Goal: Navigation & Orientation: Find specific page/section

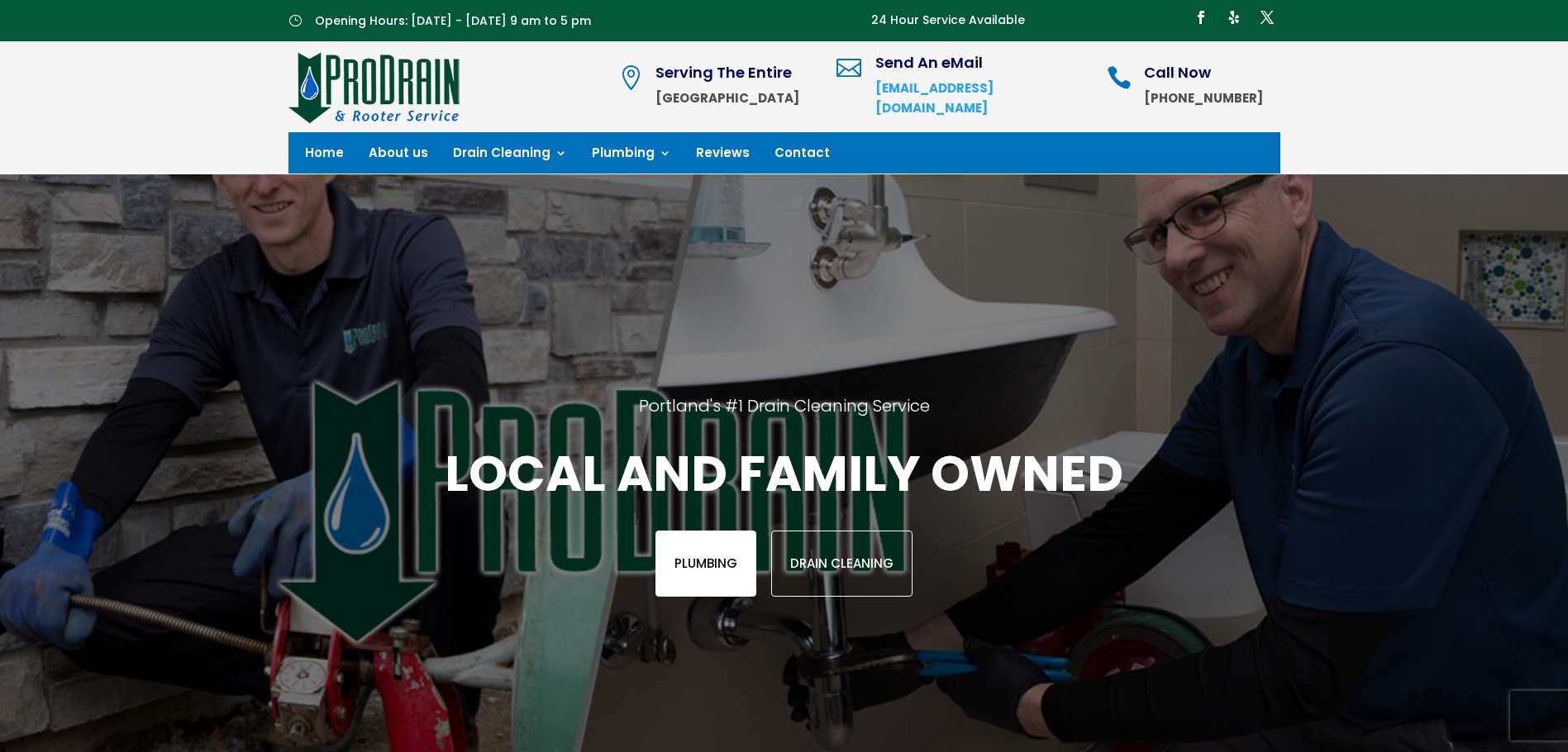
click at [685, 559] on link "Plumbing" at bounding box center [706, 563] width 100 height 66
